Goal: Task Accomplishment & Management: Complete application form

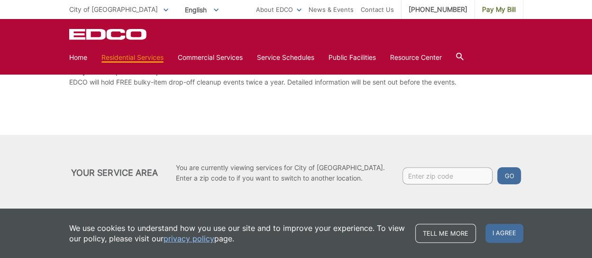
scroll to position [249, 0]
click at [504, 230] on span "I agree" at bounding box center [505, 232] width 38 height 19
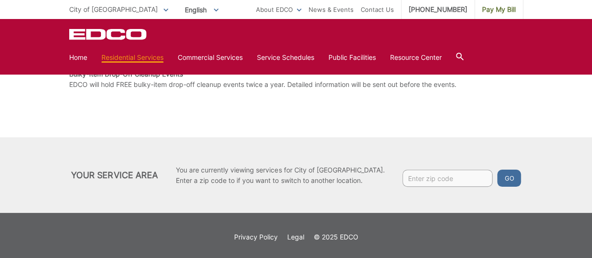
scroll to position [0, 0]
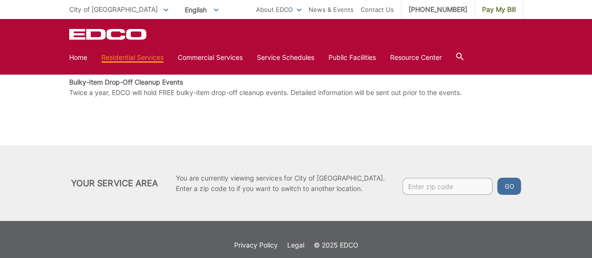
scroll to position [95, 0]
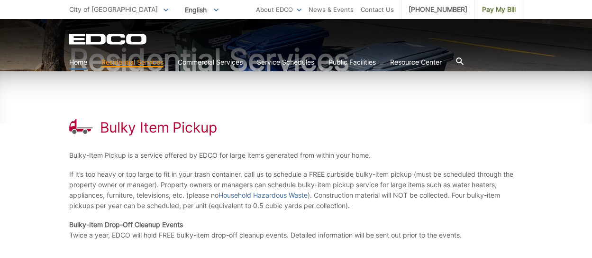
click at [81, 64] on link "Home" at bounding box center [78, 62] width 18 height 10
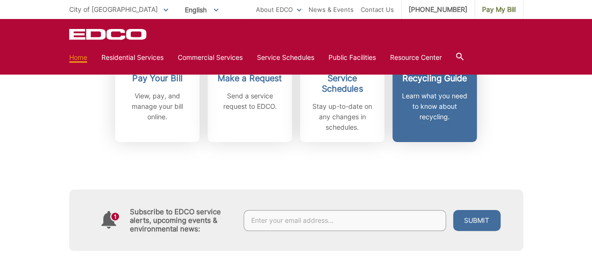
scroll to position [379, 0]
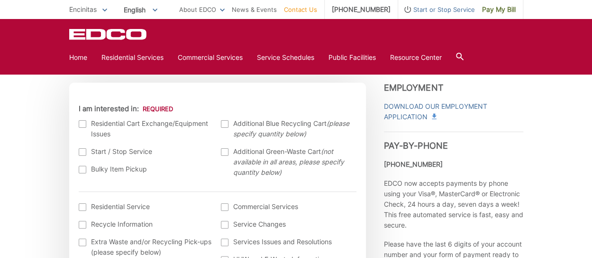
scroll to position [237, 0]
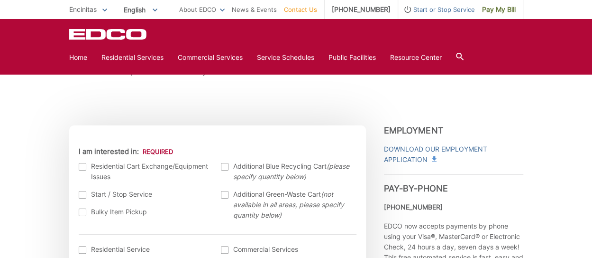
click at [81, 211] on div at bounding box center [83, 212] width 8 height 8
click at [0, 0] on input "Bulky Item Pickup" at bounding box center [0, 0] width 0 height 0
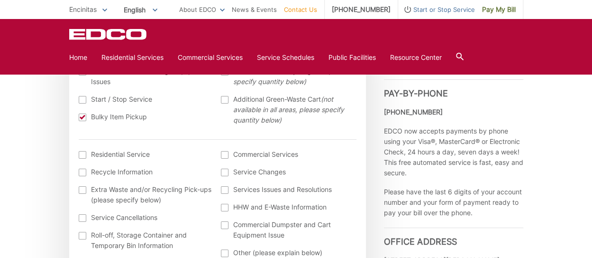
click at [81, 156] on div at bounding box center [83, 155] width 8 height 8
click at [0, 0] on input "I am interested in: (continued) *" at bounding box center [0, 0] width 0 height 0
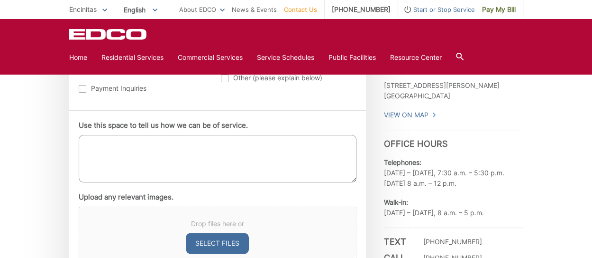
scroll to position [522, 0]
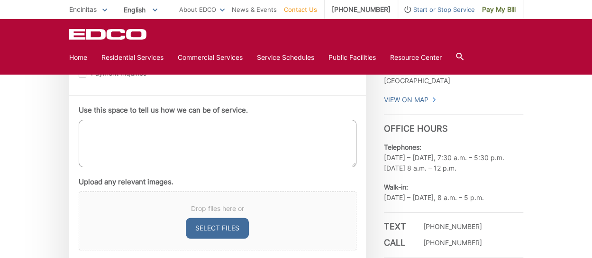
click at [109, 143] on textarea "Use this space to tell us how we can be of service." at bounding box center [218, 143] width 278 height 47
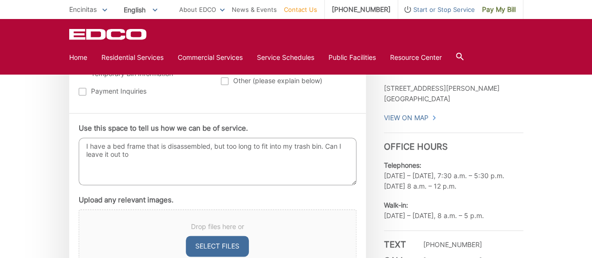
scroll to position [474, 0]
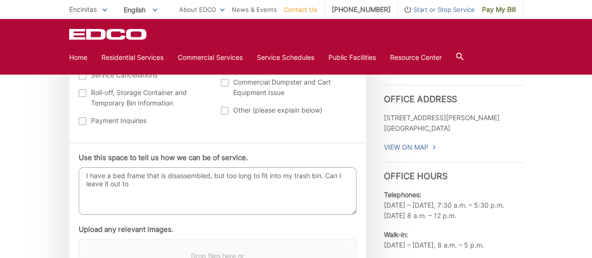
click at [165, 177] on textarea "I have a bed frame that is disassembled, but too long to fit into my trash bin.…" at bounding box center [218, 190] width 278 height 47
click at [161, 184] on textarea "I have a bed frame that is disassembled, but too long to fit into my trash bin.…" at bounding box center [218, 190] width 278 height 47
click at [157, 186] on textarea "I have a bed frame that is disassembled, but too long to fit into my trash bin.…" at bounding box center [218, 190] width 278 height 47
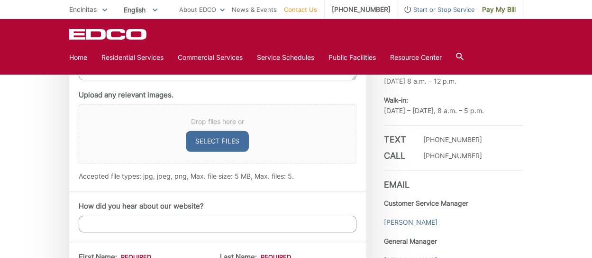
scroll to position [664, 0]
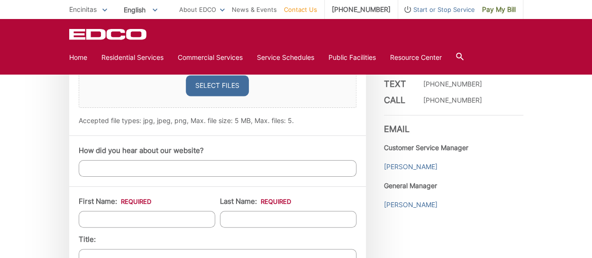
type textarea "I have a bed frame that is disassembled, but too long to fit into my trash bin.…"
click at [153, 171] on input "How did you hear about our website?" at bounding box center [218, 168] width 278 height 17
type input "google"
click at [143, 211] on input "First Name: *" at bounding box center [147, 219] width 137 height 17
type input "Mark"
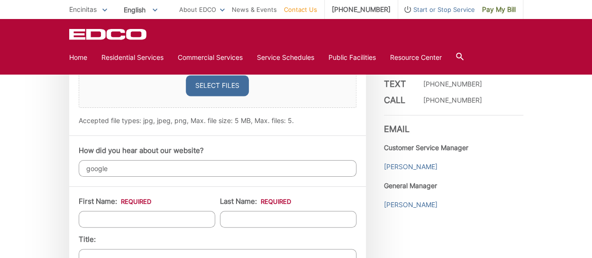
type input "Juravic"
type input "Starlight Cardiovascular"
type input "9710 Scranton Rd"
type input "Suite 100"
type input "[GEOGRAPHIC_DATA]"
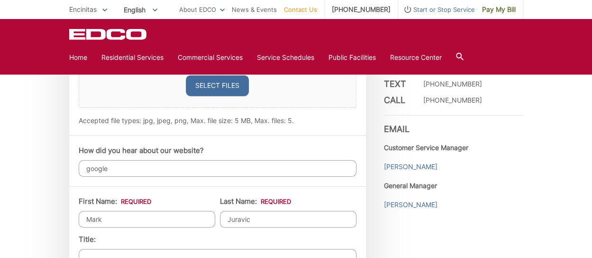
type input "92121"
type input "4152541031"
type input "mark@starlightcardio.com"
type input "(415) 254-1031"
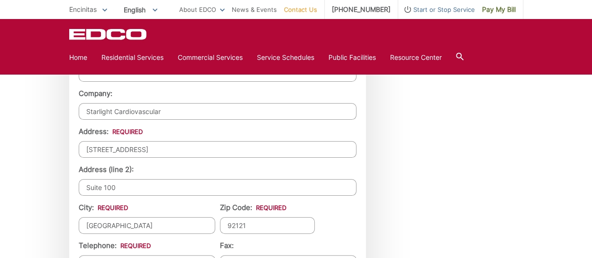
scroll to position [854, 0]
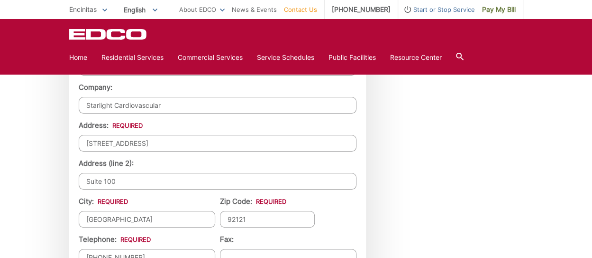
drag, startPoint x: 168, startPoint y: 101, endPoint x: 15, endPoint y: 65, distance: 156.8
drag, startPoint x: 146, startPoint y: 141, endPoint x: 31, endPoint y: 126, distance: 116.2
type input "303 Via Julita"
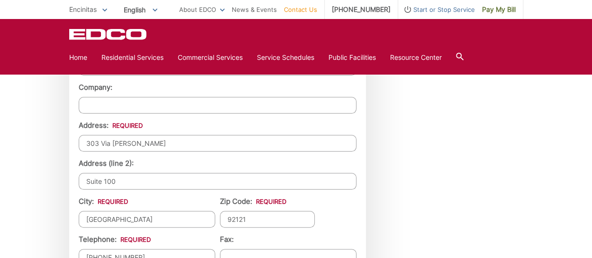
type input "Starlight Cardiovascular"
type input "(415) 254-1031"
drag, startPoint x: 164, startPoint y: 101, endPoint x: 76, endPoint y: 88, distance: 89.3
click at [76, 88] on div "First Name: * Mark Last Name: * Juravic Title: Company: Starlight Cardiovascula…" at bounding box center [217, 193] width 297 height 395
drag, startPoint x: 121, startPoint y: 178, endPoint x: 44, endPoint y: 164, distance: 78.6
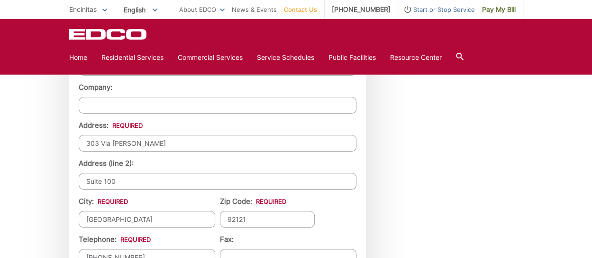
drag, startPoint x: 128, startPoint y: 220, endPoint x: 47, endPoint y: 214, distance: 80.8
type input "encinitas"
drag, startPoint x: 258, startPoint y: 213, endPoint x: 194, endPoint y: 199, distance: 64.7
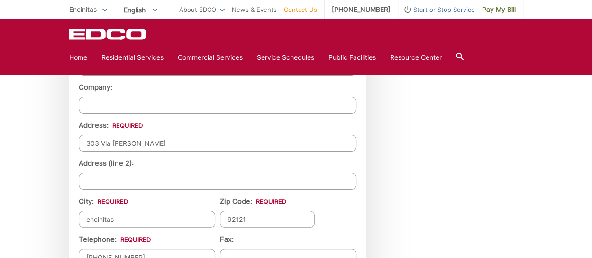
click at [194, 199] on ul "First Name: * Mark Last Name: * Juravic Title: Company: Address: * 303 Via Juli…" at bounding box center [218, 194] width 278 height 376
type input "92024"
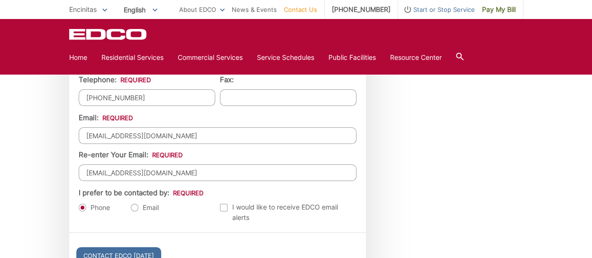
scroll to position [1043, 0]
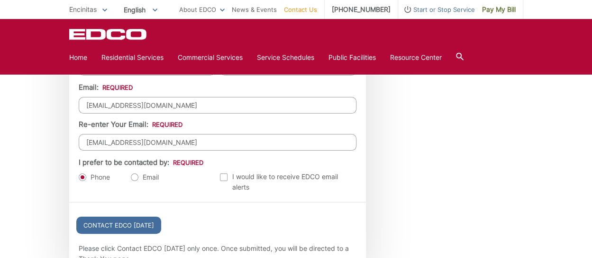
drag, startPoint x: 199, startPoint y: 104, endPoint x: 61, endPoint y: 99, distance: 138.6
type input "mjuravic@gmail.com"
drag, startPoint x: 165, startPoint y: 139, endPoint x: 37, endPoint y: 123, distance: 129.1
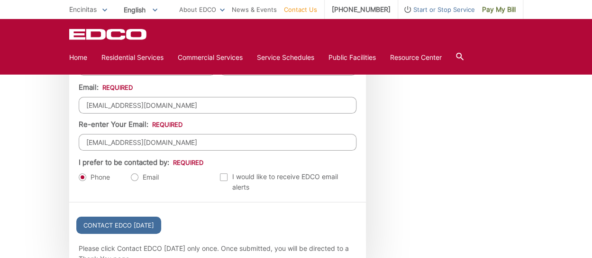
type input "mjuravic@gmail.com"
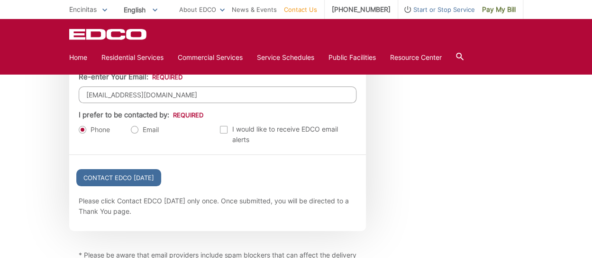
click at [136, 125] on label "Email" at bounding box center [145, 129] width 28 height 9
radio input "true"
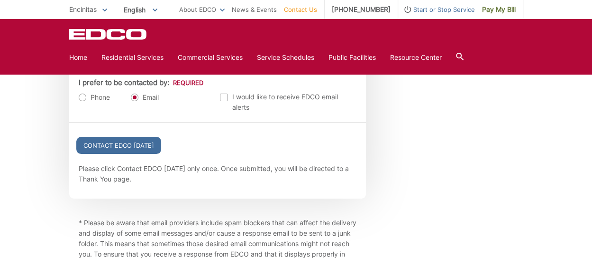
scroll to position [1138, 0]
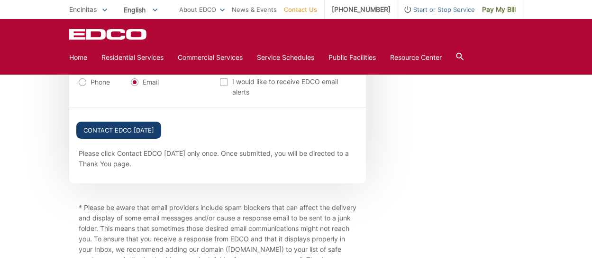
click at [121, 121] on input "Contact EDCO Today" at bounding box center [118, 129] width 85 height 17
